Goal: Navigation & Orientation: Find specific page/section

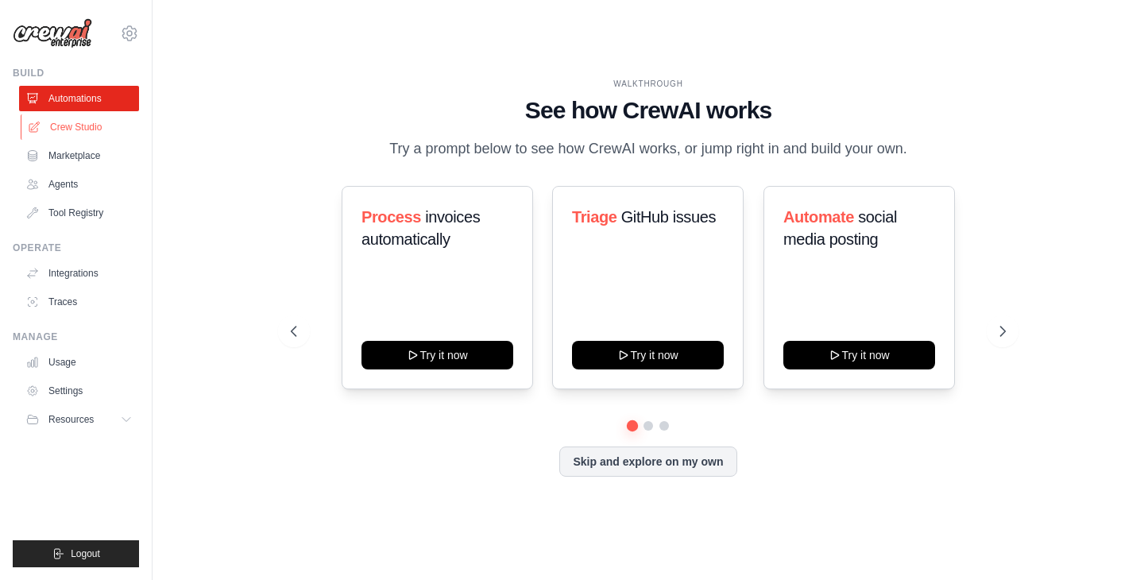
click at [62, 125] on link "Crew Studio" at bounding box center [81, 126] width 120 height 25
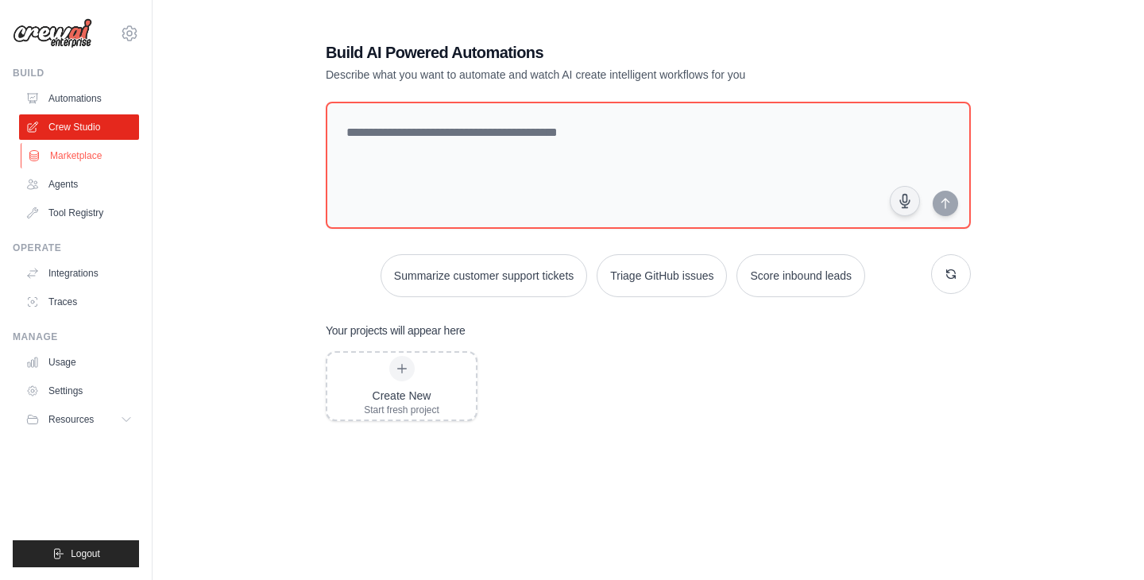
click at [65, 157] on link "Marketplace" at bounding box center [81, 155] width 120 height 25
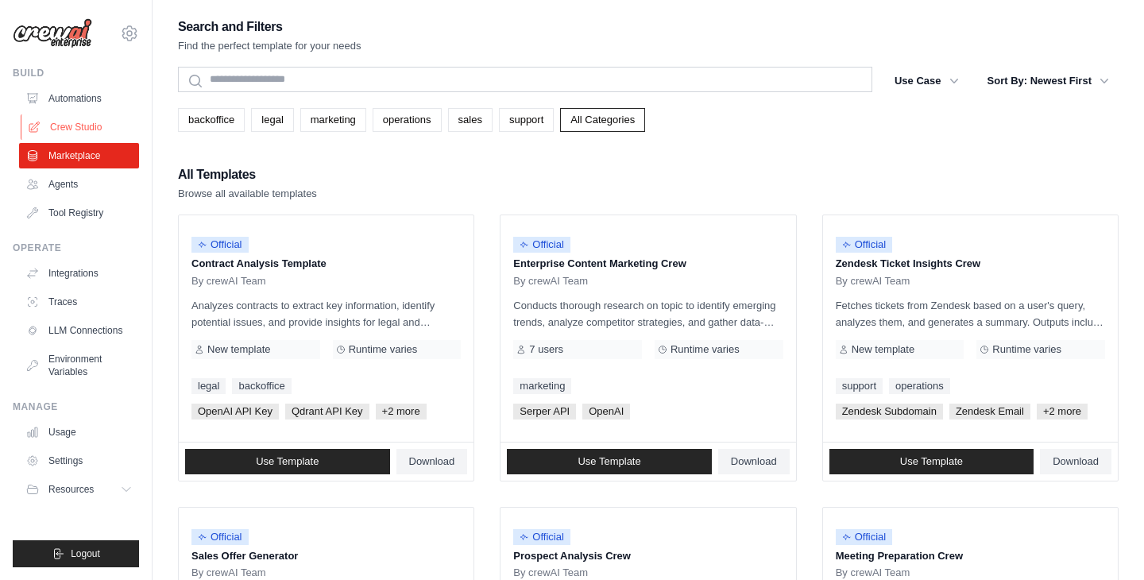
click at [80, 128] on link "Crew Studio" at bounding box center [81, 126] width 120 height 25
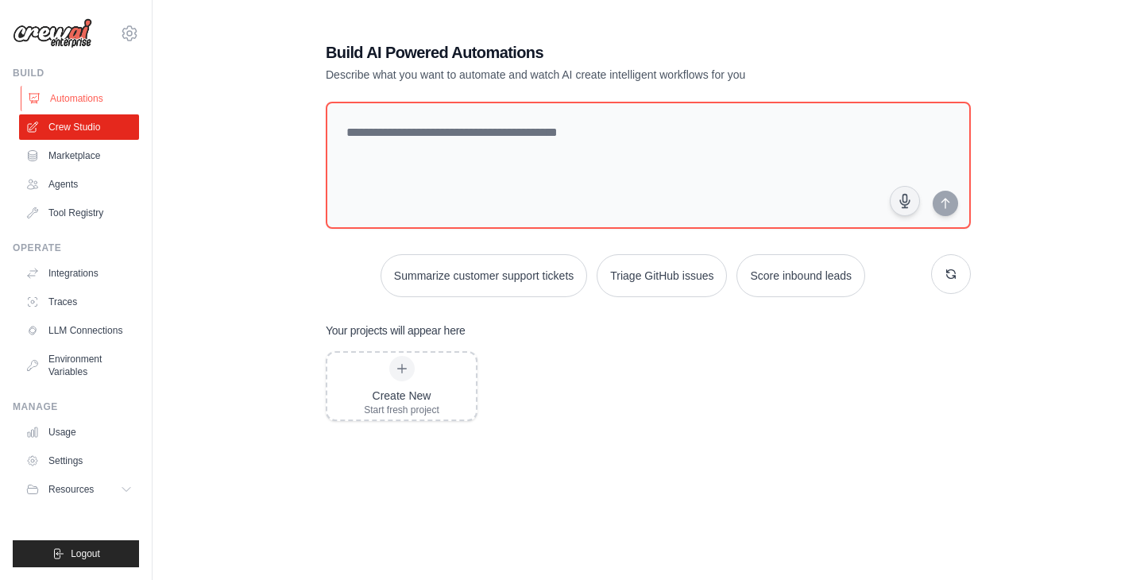
click at [104, 107] on link "Automations" at bounding box center [81, 98] width 120 height 25
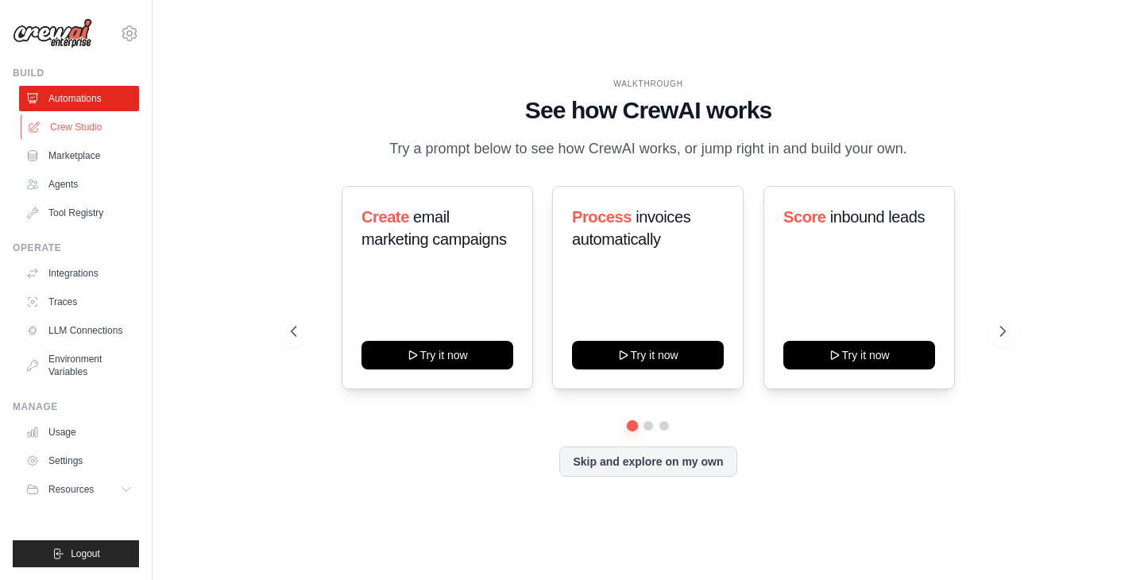
click at [75, 127] on link "Crew Studio" at bounding box center [81, 126] width 120 height 25
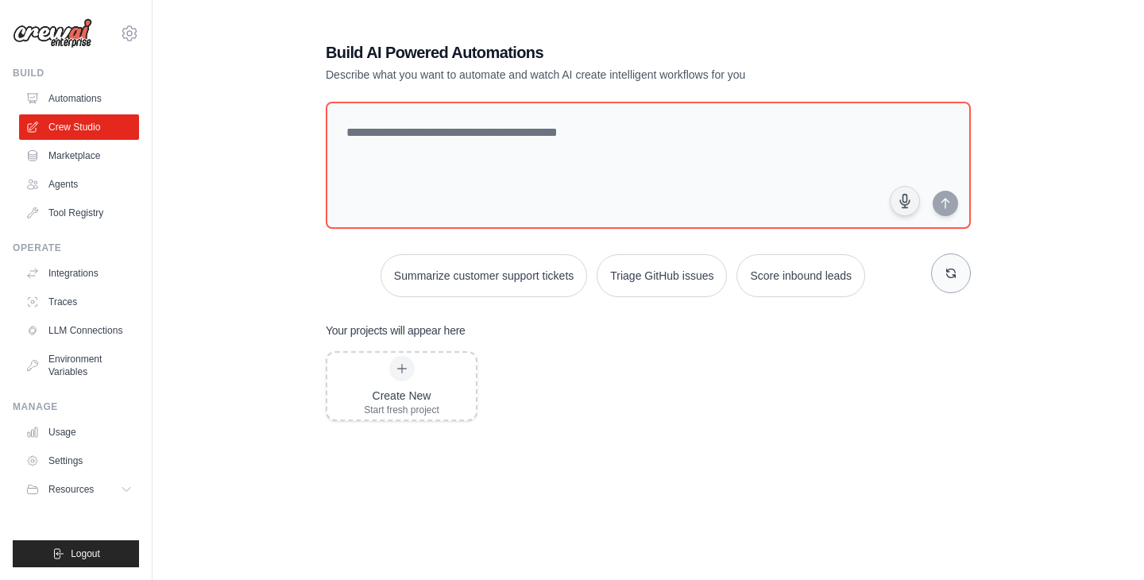
click at [954, 272] on icon "button" at bounding box center [951, 273] width 13 height 13
click at [103, 559] on button "Logout" at bounding box center [76, 553] width 126 height 27
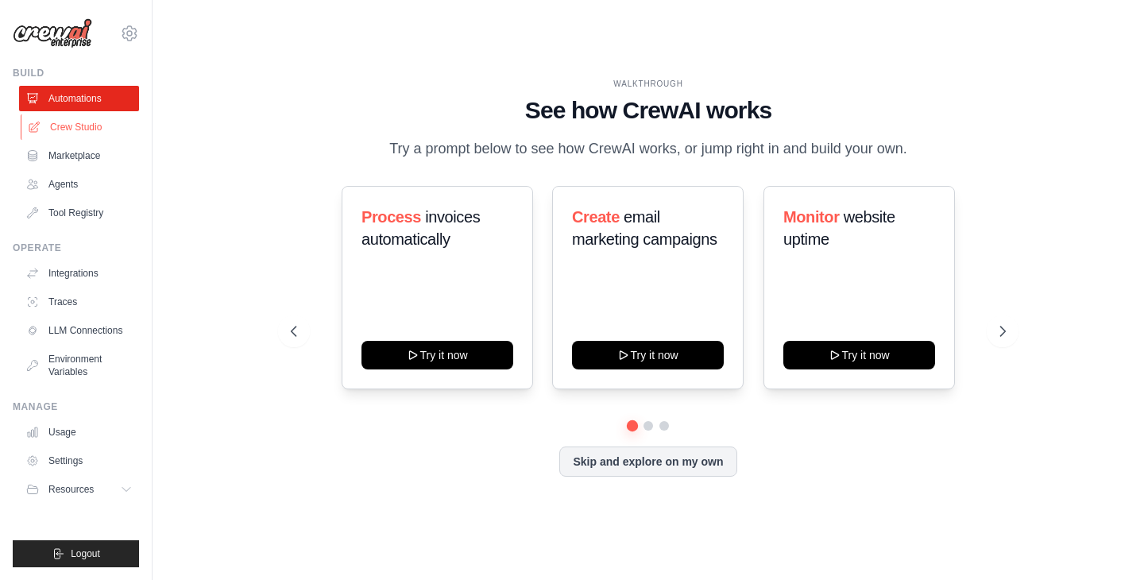
click at [62, 125] on link "Crew Studio" at bounding box center [81, 126] width 120 height 25
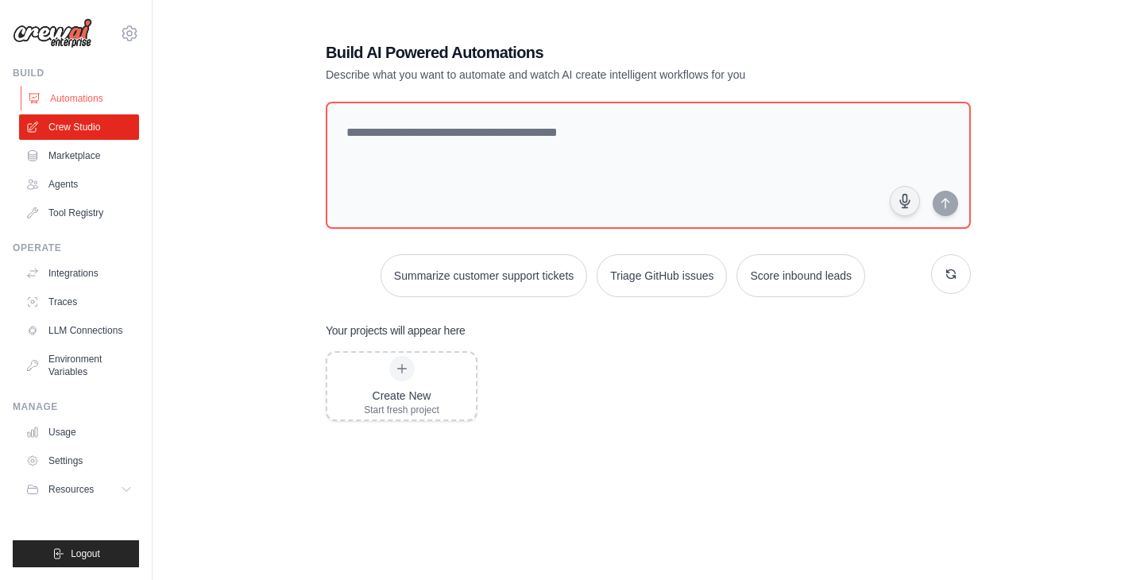
click at [78, 95] on link "Automations" at bounding box center [81, 98] width 120 height 25
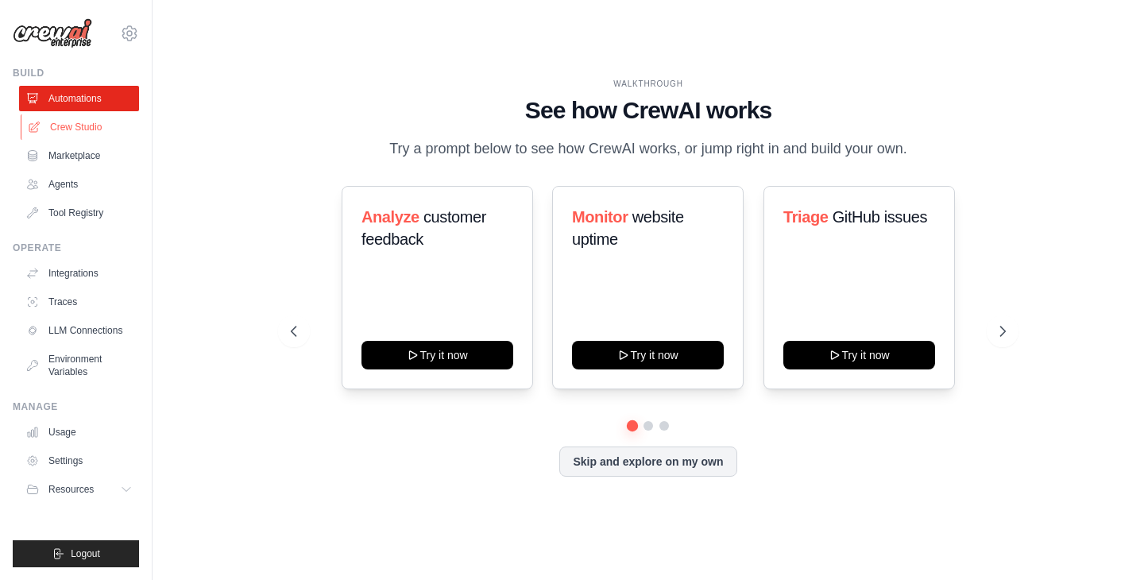
click at [68, 128] on link "Crew Studio" at bounding box center [81, 126] width 120 height 25
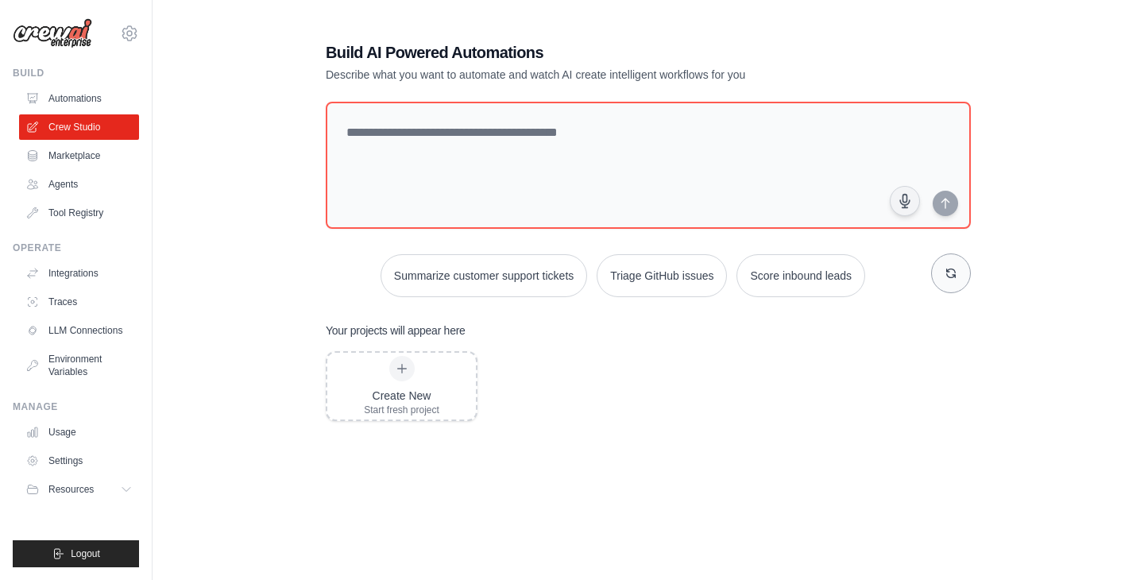
click at [951, 267] on icon "button" at bounding box center [951, 273] width 13 height 13
click at [83, 552] on span "Logout" at bounding box center [85, 553] width 29 height 13
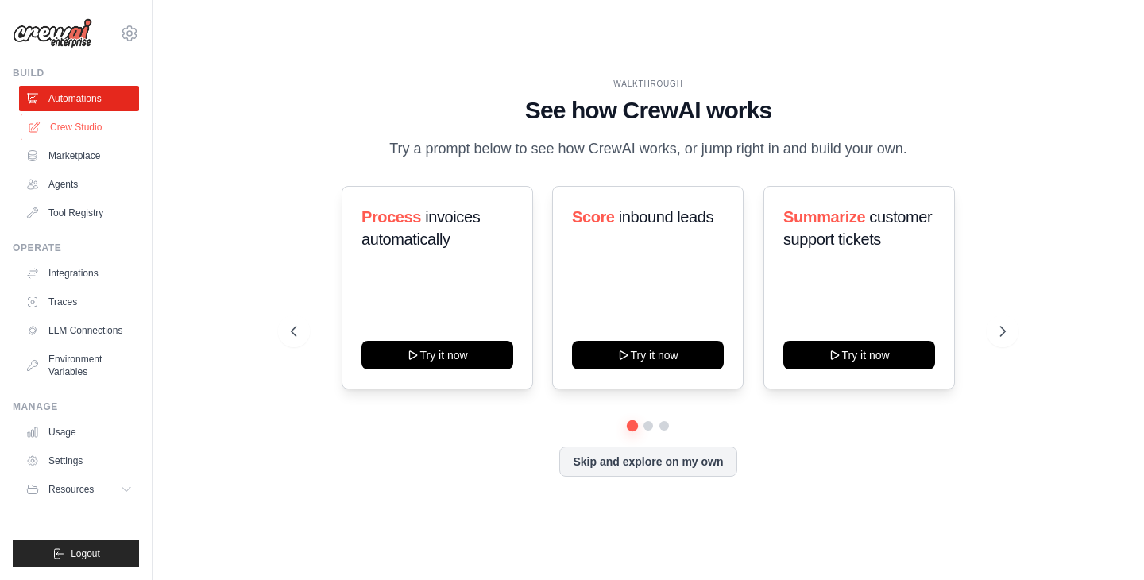
click at [63, 130] on link "Crew Studio" at bounding box center [81, 126] width 120 height 25
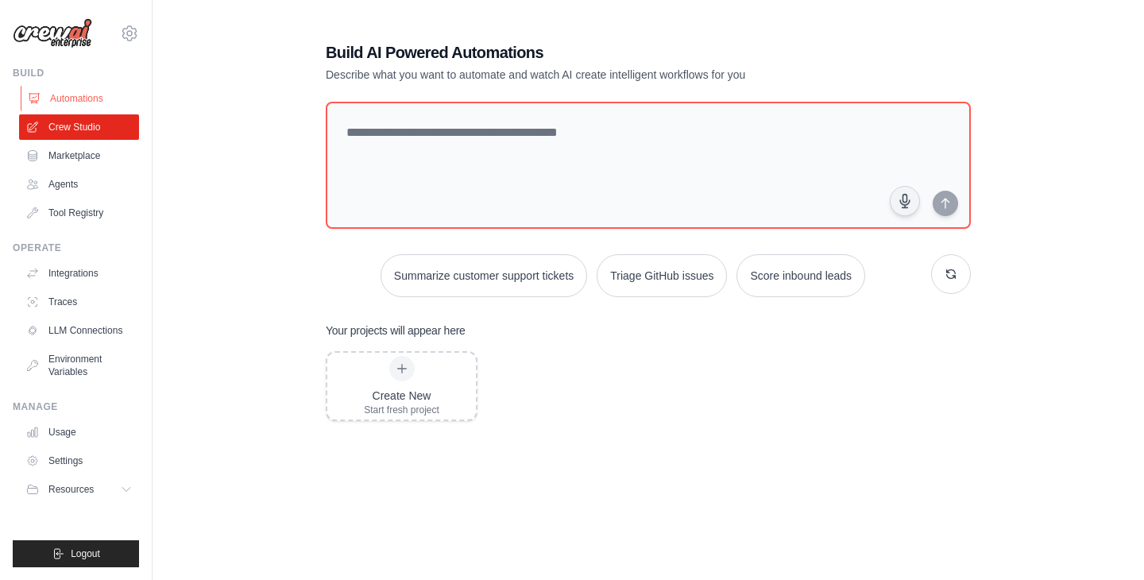
click at [92, 99] on link "Automations" at bounding box center [81, 98] width 120 height 25
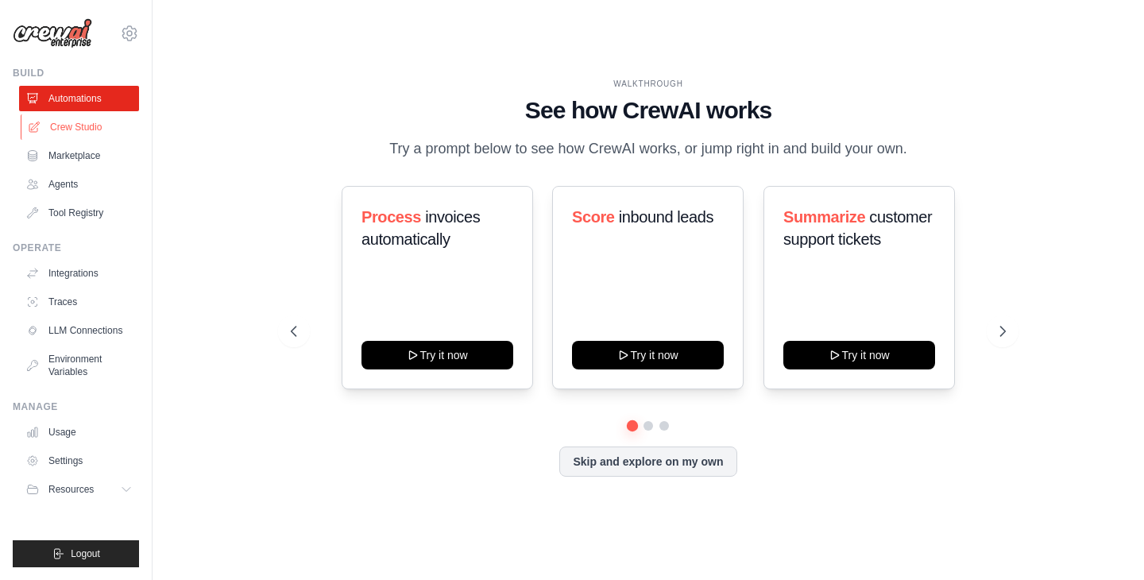
click at [75, 130] on link "Crew Studio" at bounding box center [81, 126] width 120 height 25
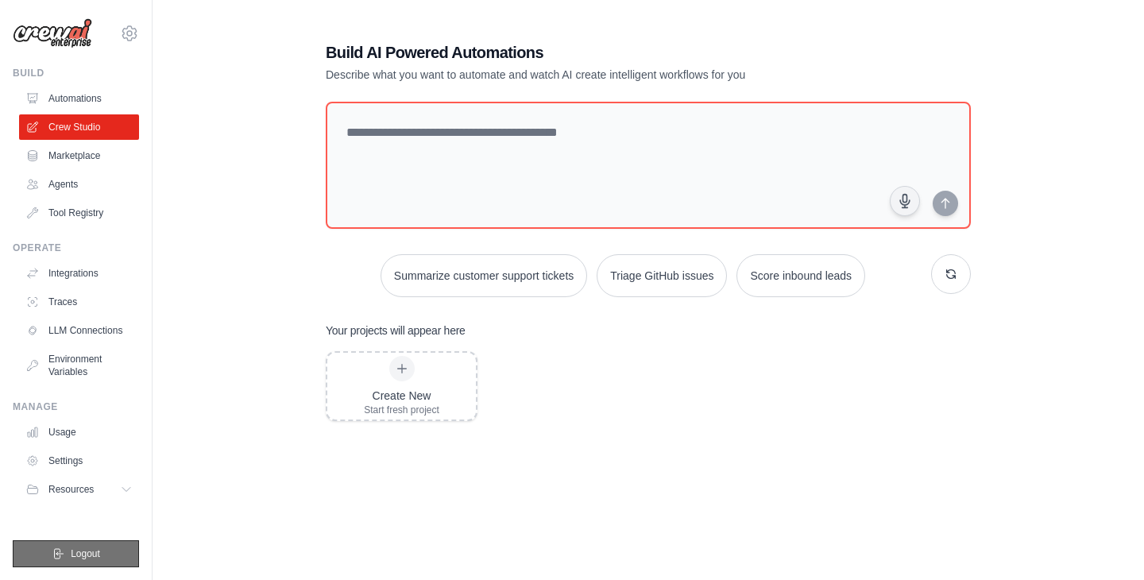
click at [79, 550] on span "Logout" at bounding box center [85, 553] width 29 height 13
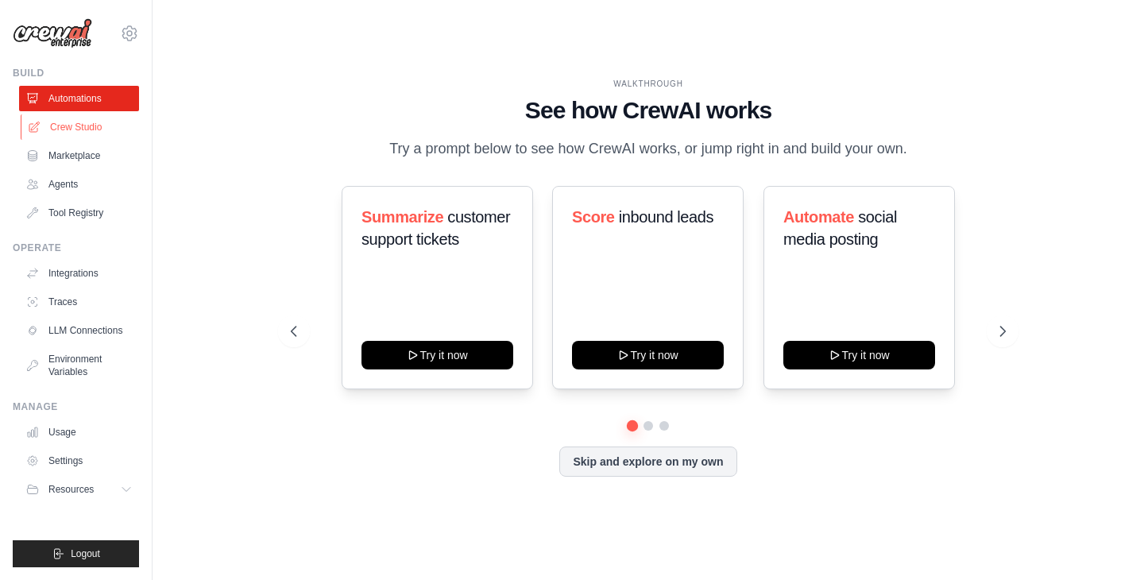
click at [74, 133] on link "Crew Studio" at bounding box center [81, 126] width 120 height 25
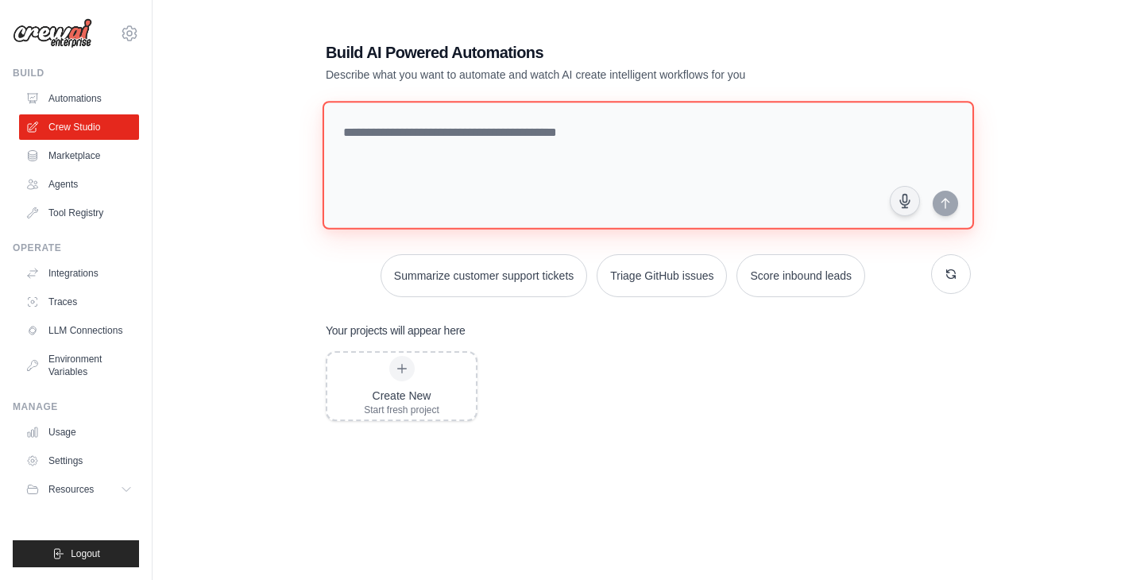
click at [563, 139] on textarea at bounding box center [649, 165] width 652 height 129
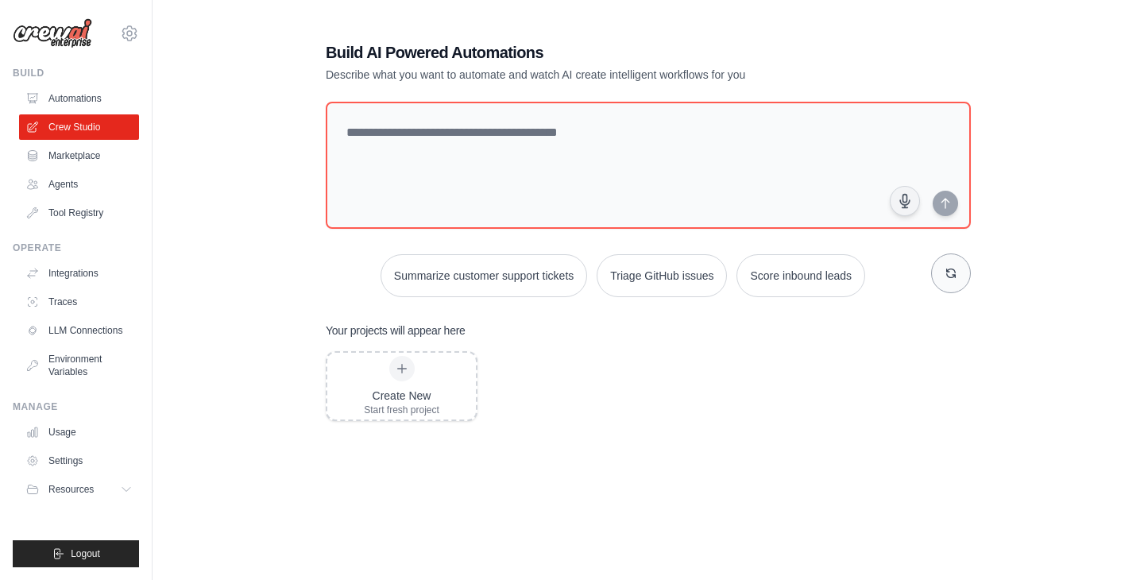
click at [951, 276] on icon "button" at bounding box center [951, 273] width 13 height 13
